Goal: Task Accomplishment & Management: Use online tool/utility

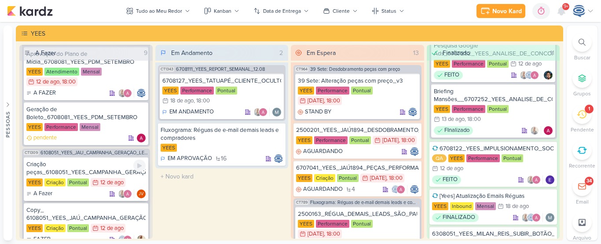
scroll to position [594, 0]
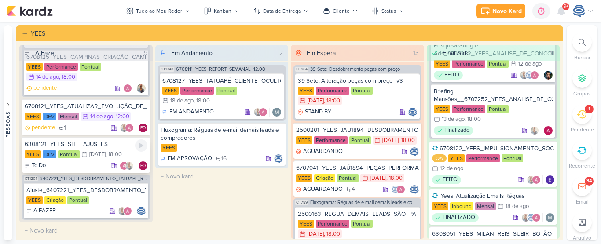
click at [97, 146] on div "6308121_YEES_SITE_AJUSTES" at bounding box center [86, 144] width 123 height 8
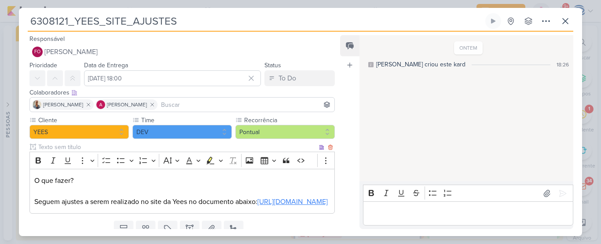
click at [257, 206] on link "[URL][DOMAIN_NAME]" at bounding box center [292, 202] width 70 height 9
click at [247, 190] on p "O que fazer? Seguem ajustes a serem realizado no site da Yees no documento abai…" at bounding box center [182, 192] width 296 height 32
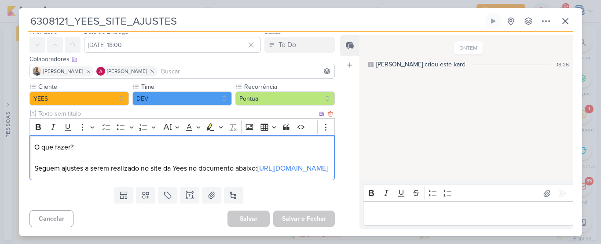
click at [245, 172] on p "O que fazer? ⁠⁠⁠⁠⁠⁠⁠ Seguem ajustes a serem realizado no site da Yees no docume…" at bounding box center [182, 158] width 296 height 32
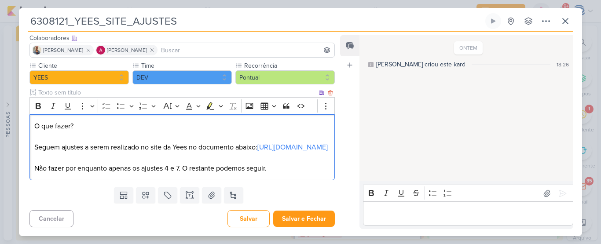
scroll to position [76, 0]
drag, startPoint x: 83, startPoint y: 103, endPoint x: 39, endPoint y: 85, distance: 47.8
click at [39, 97] on div "Rich Text Editor Bold Italic Underline More To-do List Bulleted List Bulleted L…" at bounding box center [181, 138] width 305 height 83
click at [39, 102] on icon "Editor toolbar" at bounding box center [38, 106] width 9 height 9
click at [38, 121] on p "O que fazer? Seguem ajustes a serem realizado no site da Yees no documento abai…" at bounding box center [182, 147] width 296 height 53
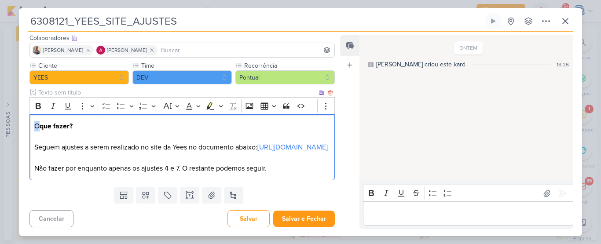
click at [34, 121] on p "O que fazer? Seguem ajustes a serem realizado no site da Yees no documento abai…" at bounding box center [182, 147] width 296 height 53
click at [38, 102] on icon "Editor toolbar" at bounding box center [38, 106] width 9 height 9
click at [236, 162] on p "O que fazer? Seguem ajustes a serem realizado no site da Yees no documento abai…" at bounding box center [182, 147] width 296 height 53
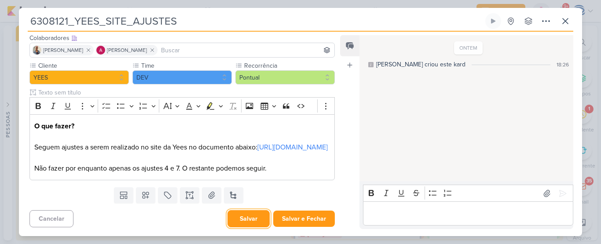
click at [241, 219] on button "Salvar" at bounding box center [248, 218] width 42 height 17
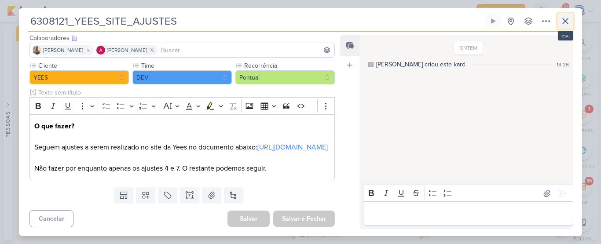
click at [567, 22] on icon at bounding box center [565, 21] width 11 height 11
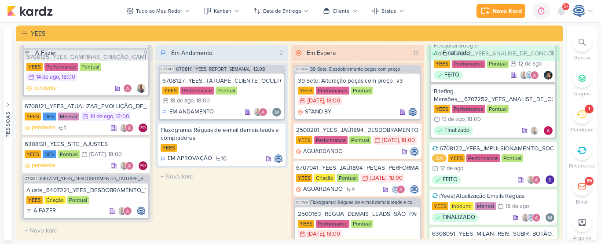
click at [584, 110] on icon at bounding box center [582, 115] width 10 height 10
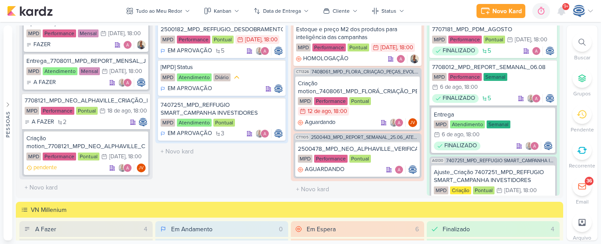
scroll to position [702, 0]
click at [56, 192] on input "text" at bounding box center [86, 187] width 130 height 13
